Goal: Information Seeking & Learning: Learn about a topic

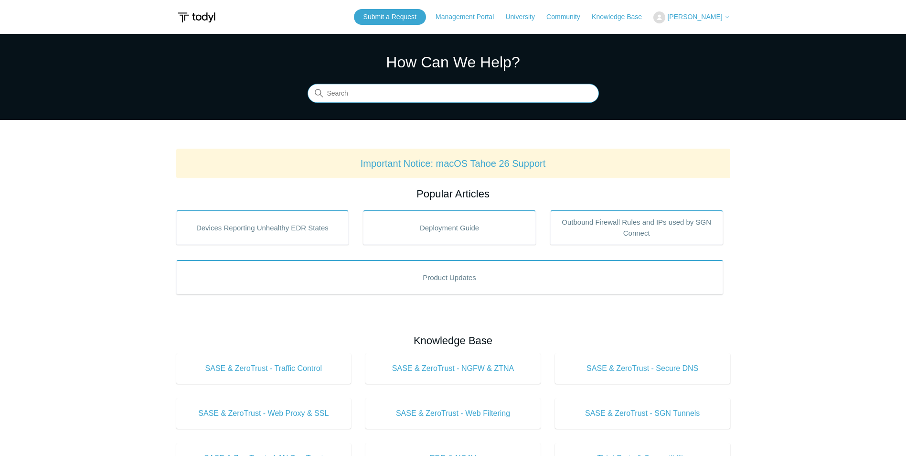
click at [468, 91] on input "Search" at bounding box center [453, 93] width 291 height 19
type input "intune"
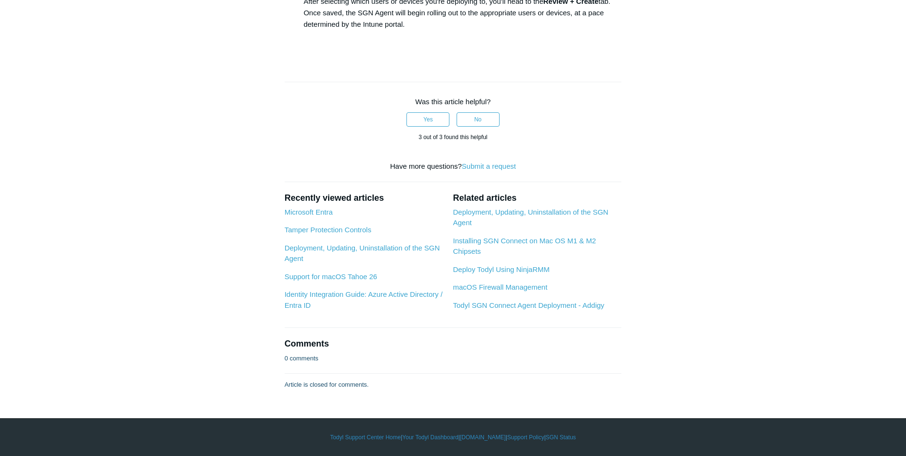
scroll to position [2533, 0]
